Goal: Task Accomplishment & Management: Manage account settings

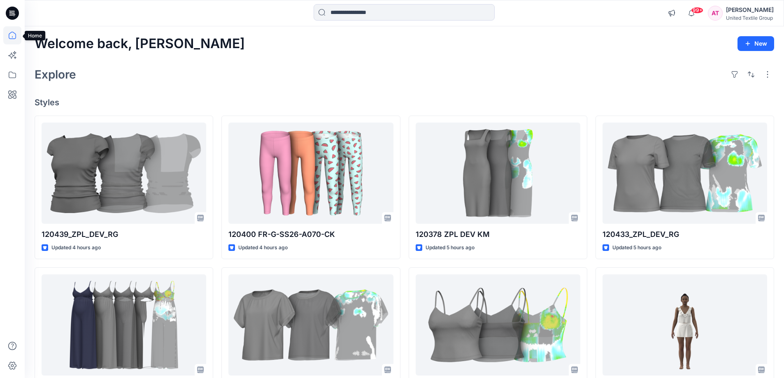
click at [12, 34] on icon at bounding box center [12, 35] width 18 height 18
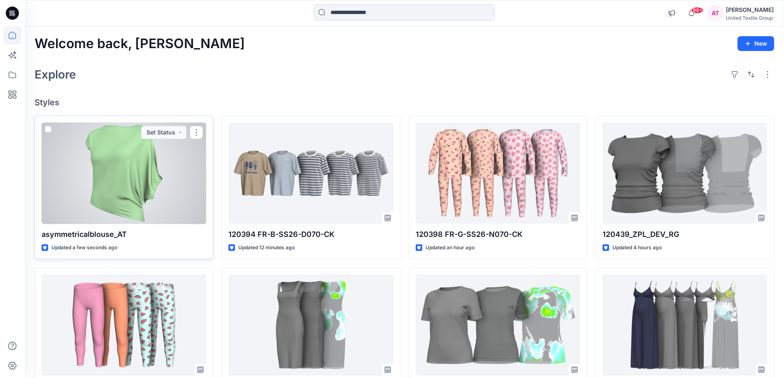
click at [152, 175] on div at bounding box center [124, 174] width 165 height 102
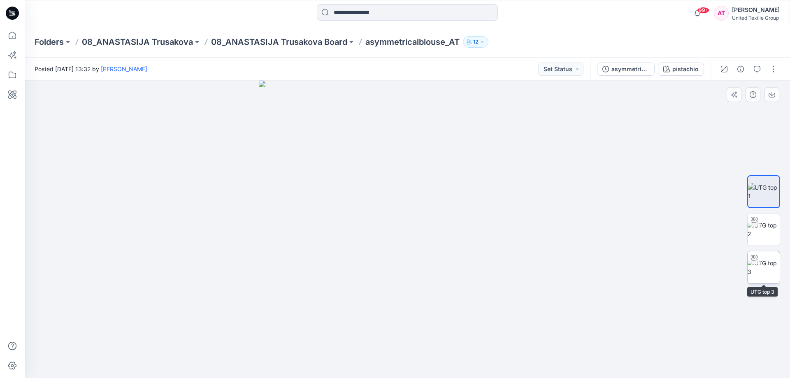
click at [760, 273] on img at bounding box center [764, 267] width 32 height 17
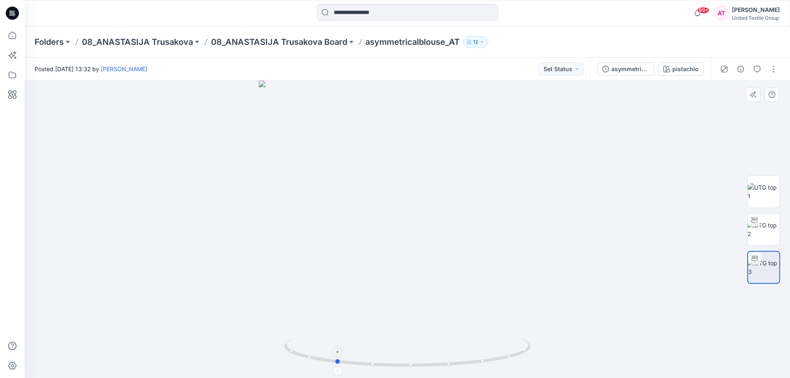
drag, startPoint x: 511, startPoint y: 352, endPoint x: 447, endPoint y: 358, distance: 64.0
click at [447, 364] on icon at bounding box center [408, 353] width 249 height 31
click at [773, 67] on button "button" at bounding box center [773, 69] width 13 height 13
click at [732, 113] on button "Edit" at bounding box center [739, 111] width 76 height 15
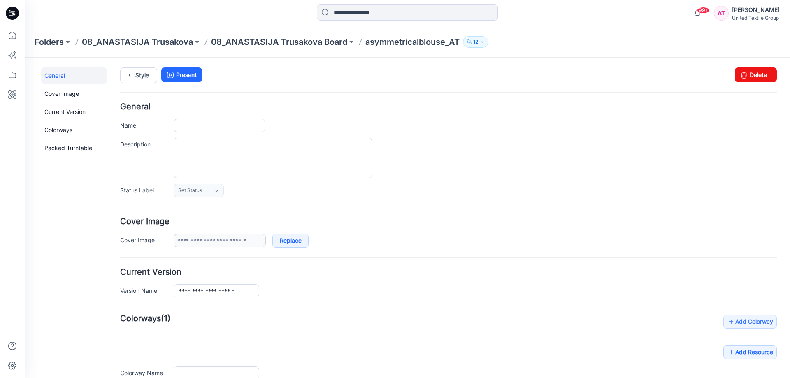
type input "**********"
type input "*********"
type input "**********"
click at [746, 75] on link "Delete" at bounding box center [756, 74] width 42 height 15
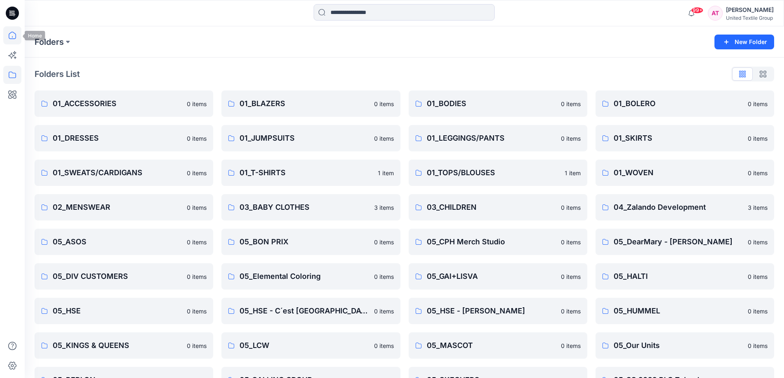
click at [8, 34] on icon at bounding box center [12, 35] width 18 height 18
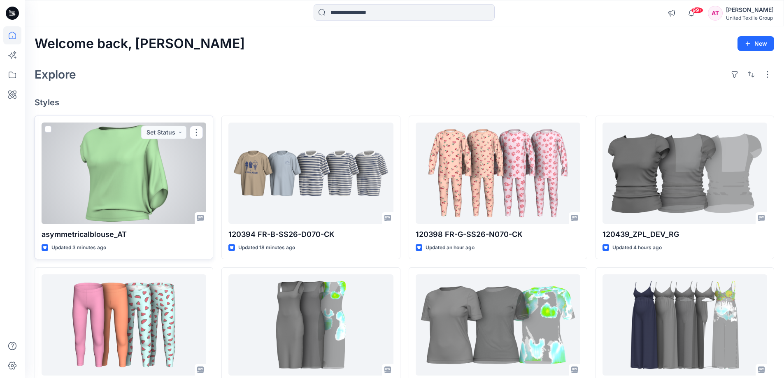
click at [136, 183] on div at bounding box center [124, 174] width 165 height 102
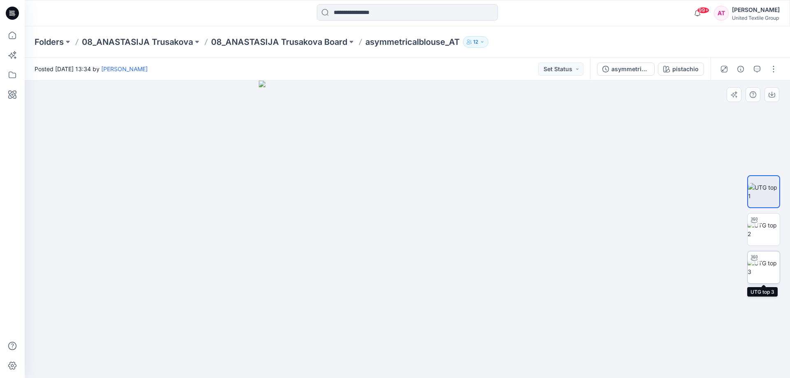
click at [758, 273] on img at bounding box center [764, 267] width 32 height 17
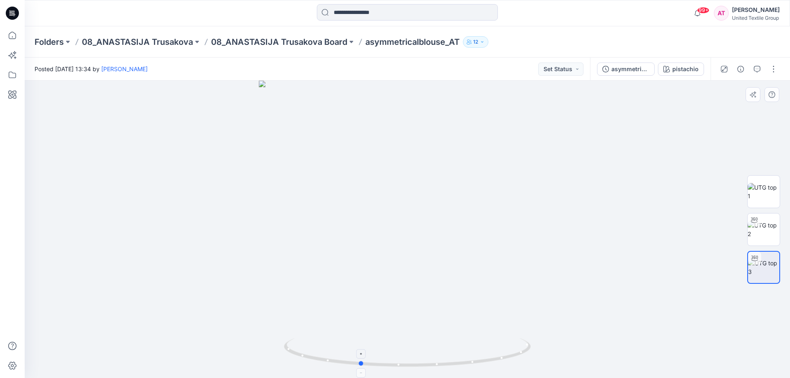
drag, startPoint x: 514, startPoint y: 355, endPoint x: 467, endPoint y: 362, distance: 48.3
click at [467, 362] on icon at bounding box center [408, 353] width 249 height 31
drag, startPoint x: 508, startPoint y: 355, endPoint x: 464, endPoint y: 365, distance: 45.4
click at [464, 365] on icon at bounding box center [408, 353] width 249 height 31
drag, startPoint x: 489, startPoint y: 360, endPoint x: 466, endPoint y: 368, distance: 24.2
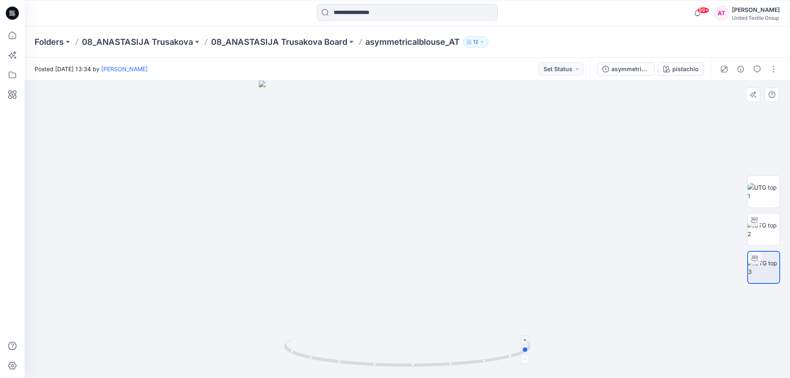
click at [466, 368] on icon at bounding box center [408, 353] width 249 height 31
drag, startPoint x: 481, startPoint y: 365, endPoint x: 473, endPoint y: 368, distance: 7.8
click at [473, 368] on icon at bounding box center [408, 353] width 249 height 31
drag, startPoint x: 508, startPoint y: 352, endPoint x: 478, endPoint y: 365, distance: 32.6
click at [478, 365] on icon at bounding box center [408, 353] width 249 height 31
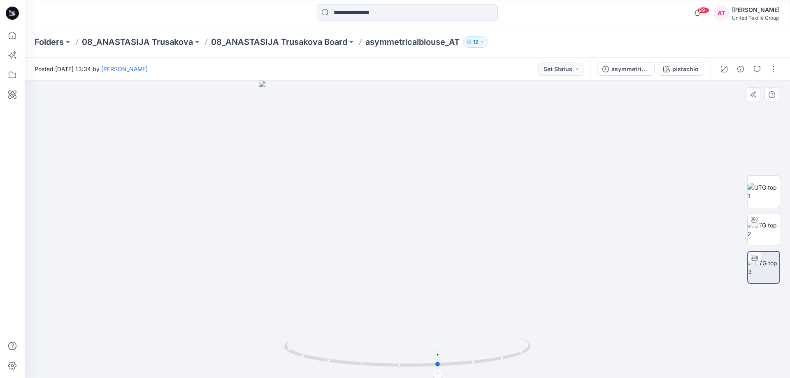
drag, startPoint x: 481, startPoint y: 360, endPoint x: 471, endPoint y: 363, distance: 9.9
click at [471, 363] on icon at bounding box center [408, 353] width 249 height 31
drag, startPoint x: 423, startPoint y: 156, endPoint x: 429, endPoint y: 307, distance: 151.1
click at [429, 307] on img at bounding box center [407, 192] width 751 height 371
drag, startPoint x: 429, startPoint y: 307, endPoint x: 420, endPoint y: 262, distance: 46.2
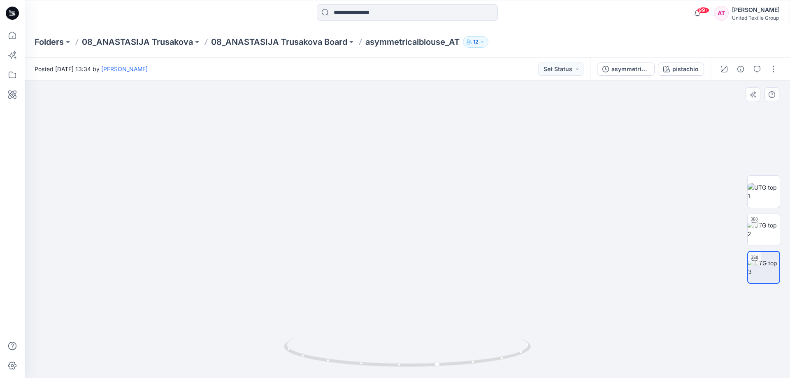
click at [420, 262] on img at bounding box center [407, 192] width 473 height 371
click at [12, 34] on icon at bounding box center [12, 35] width 18 height 18
